Goal: Task Accomplishment & Management: Use online tool/utility

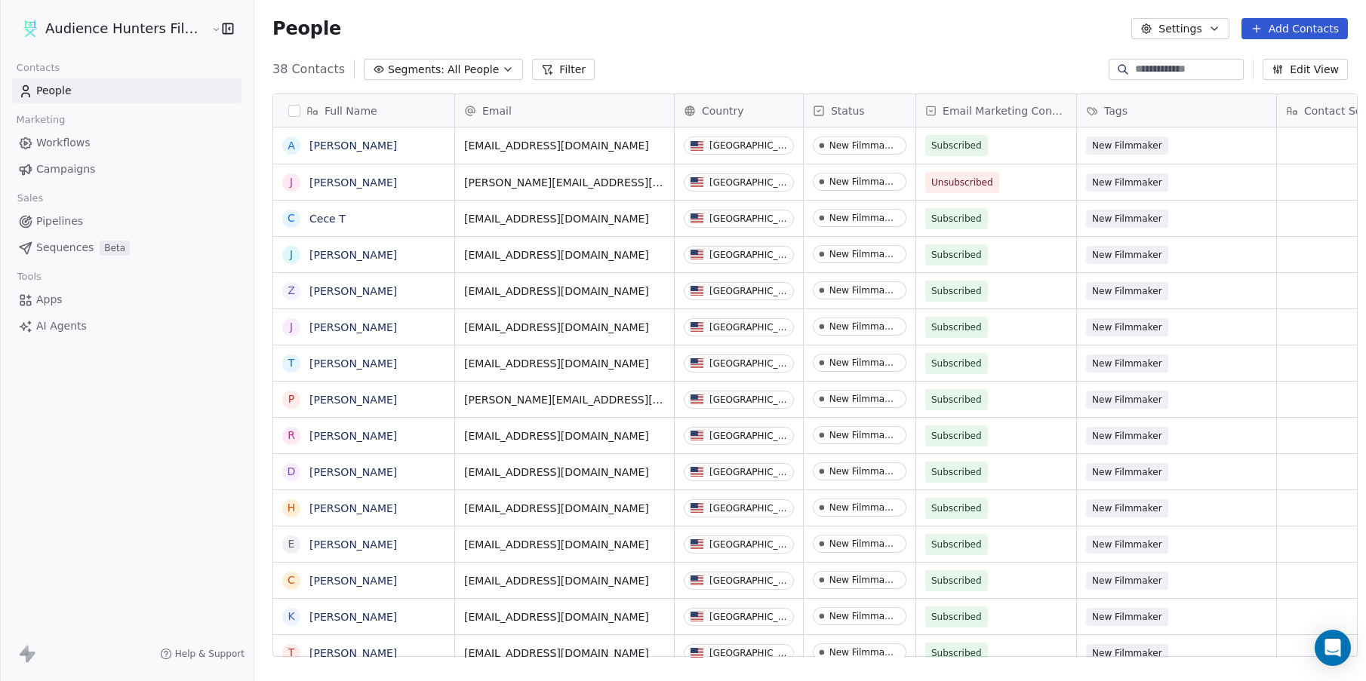
scroll to position [588, 1110]
click at [73, 171] on span "Campaigns" at bounding box center [65, 169] width 59 height 16
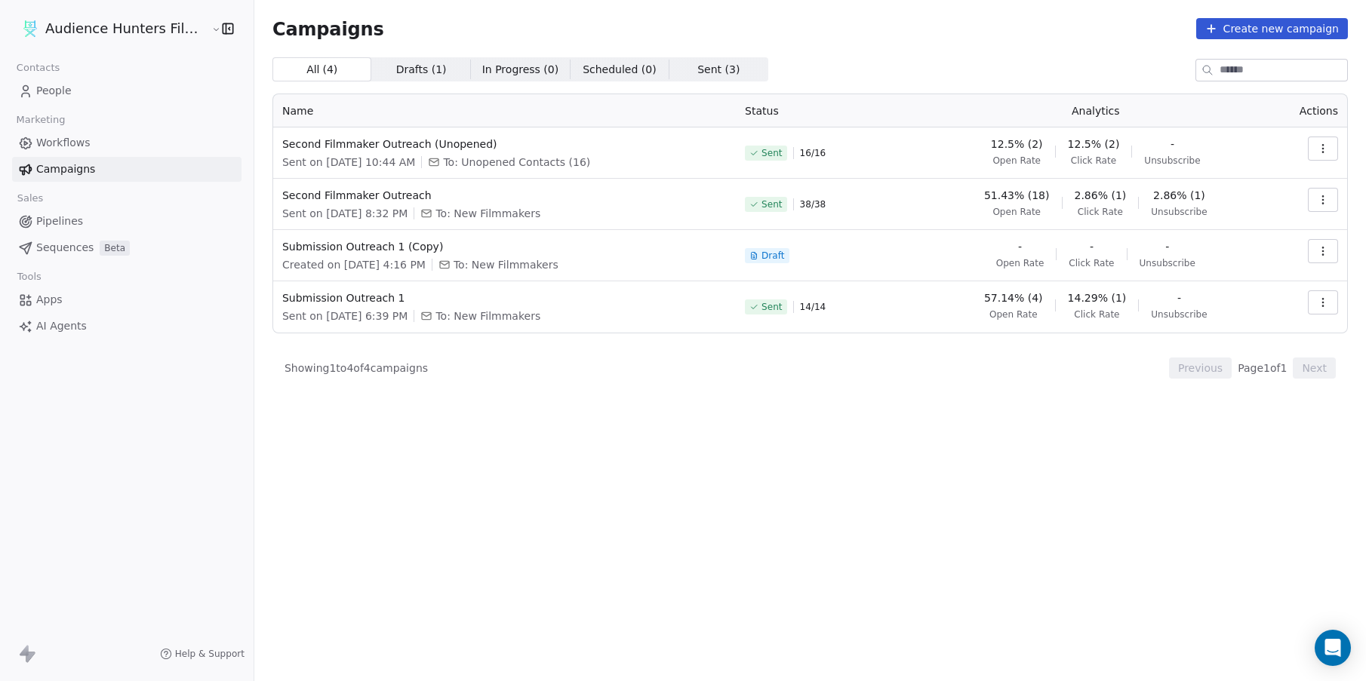
click at [616, 161] on div "Sent on [DATE] 10:44 AM To: Unopened Contacts (16)" at bounding box center [504, 162] width 444 height 15
click at [364, 201] on span "Second Filmmaker Outreach" at bounding box center [504, 195] width 444 height 15
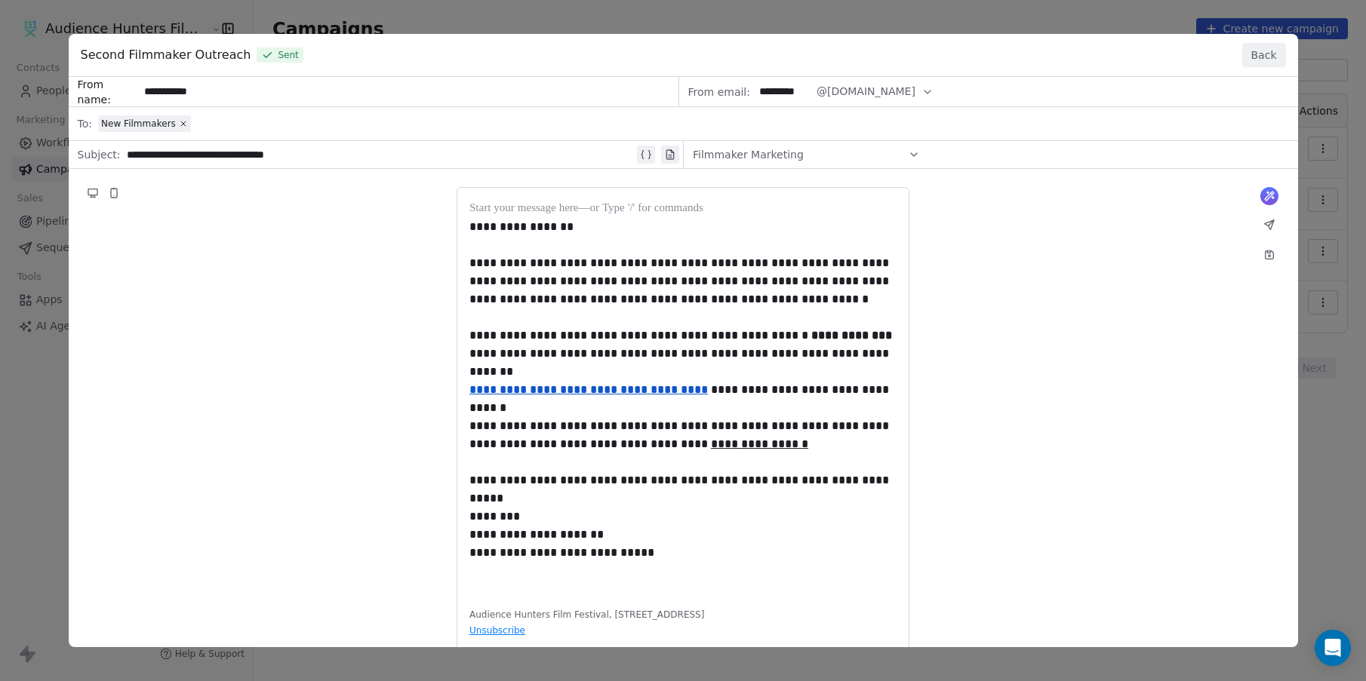
click at [1254, 55] on button "Back" at bounding box center [1264, 55] width 44 height 24
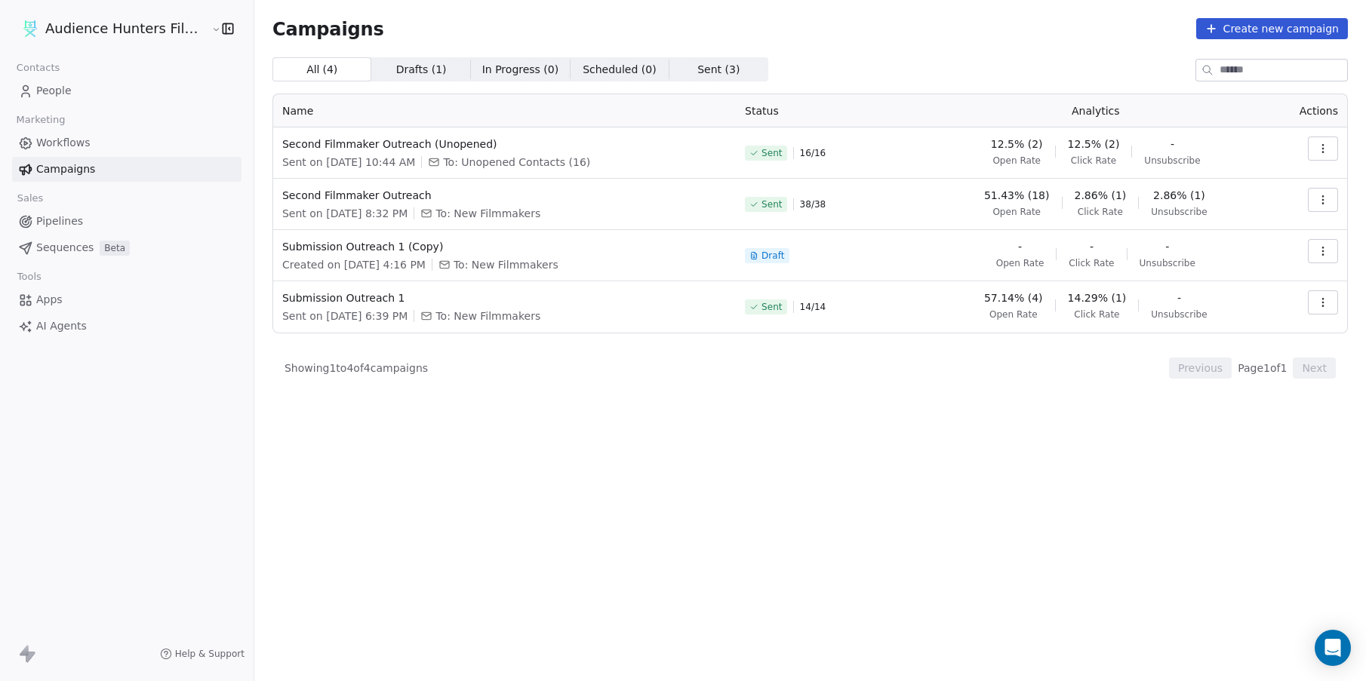
click at [696, 463] on div "All ( 4 ) All ( 4 ) Drafts ( 1 ) Drafts ( 1 ) In Progress ( 0 ) In Progress ( 0…" at bounding box center [809, 302] width 1075 height 491
click at [508, 573] on div "Campaigns Create new campaign All ( 4 ) All ( 4 ) Drafts ( 1 ) Drafts ( 1 ) In …" at bounding box center [809, 340] width 1111 height 681
